Goal: Task Accomplishment & Management: Manage account settings

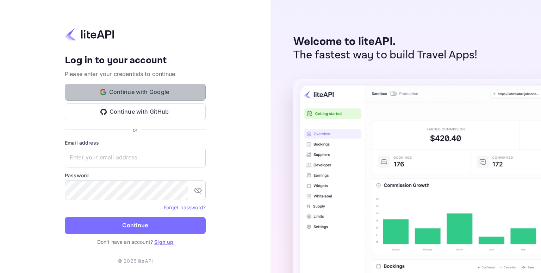
click at [135, 91] on button "Continue with Google" at bounding box center [135, 92] width 141 height 17
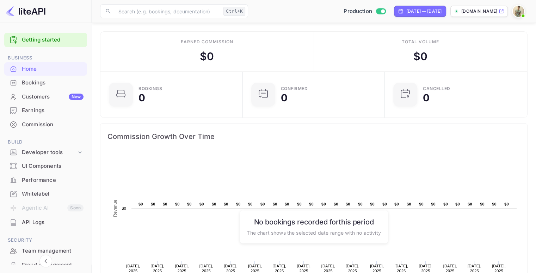
scroll to position [265, 0]
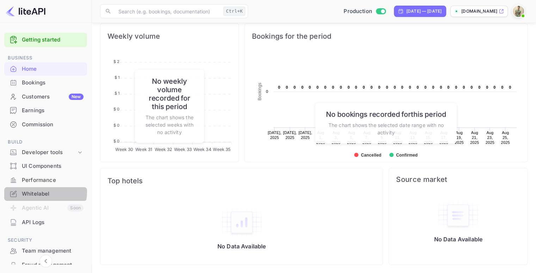
click at [41, 192] on div "Whitelabel" at bounding box center [53, 194] width 62 height 8
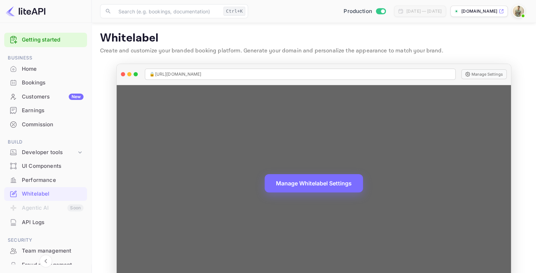
scroll to position [17, 0]
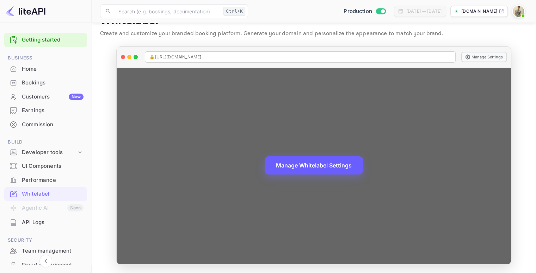
click at [326, 168] on button "Manage Whitelabel Settings" at bounding box center [314, 165] width 98 height 18
